Goal: Navigation & Orientation: Go to known website

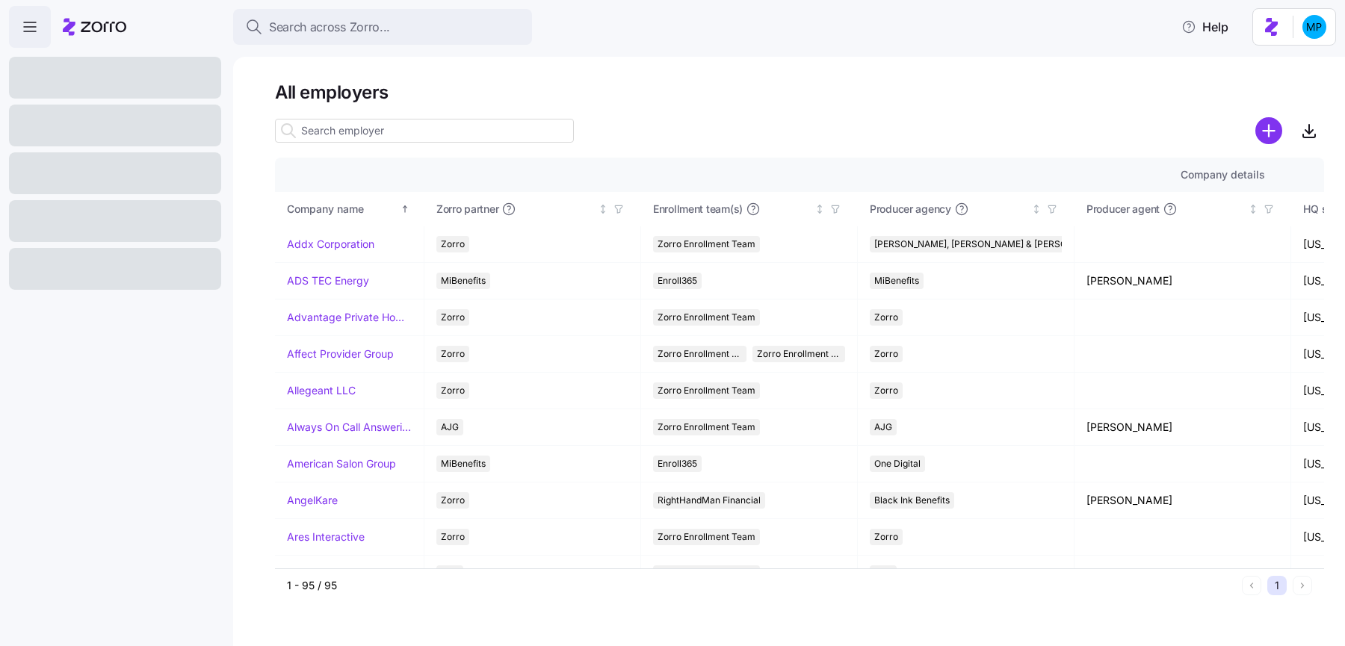
click at [1327, 30] on html "Search across Zorro... Help All employers Company details Benefit status Compan…" at bounding box center [672, 318] width 1345 height 637
click at [1273, 95] on div "Log out" at bounding box center [1275, 91] width 58 height 16
